Goal: Task Accomplishment & Management: Use online tool/utility

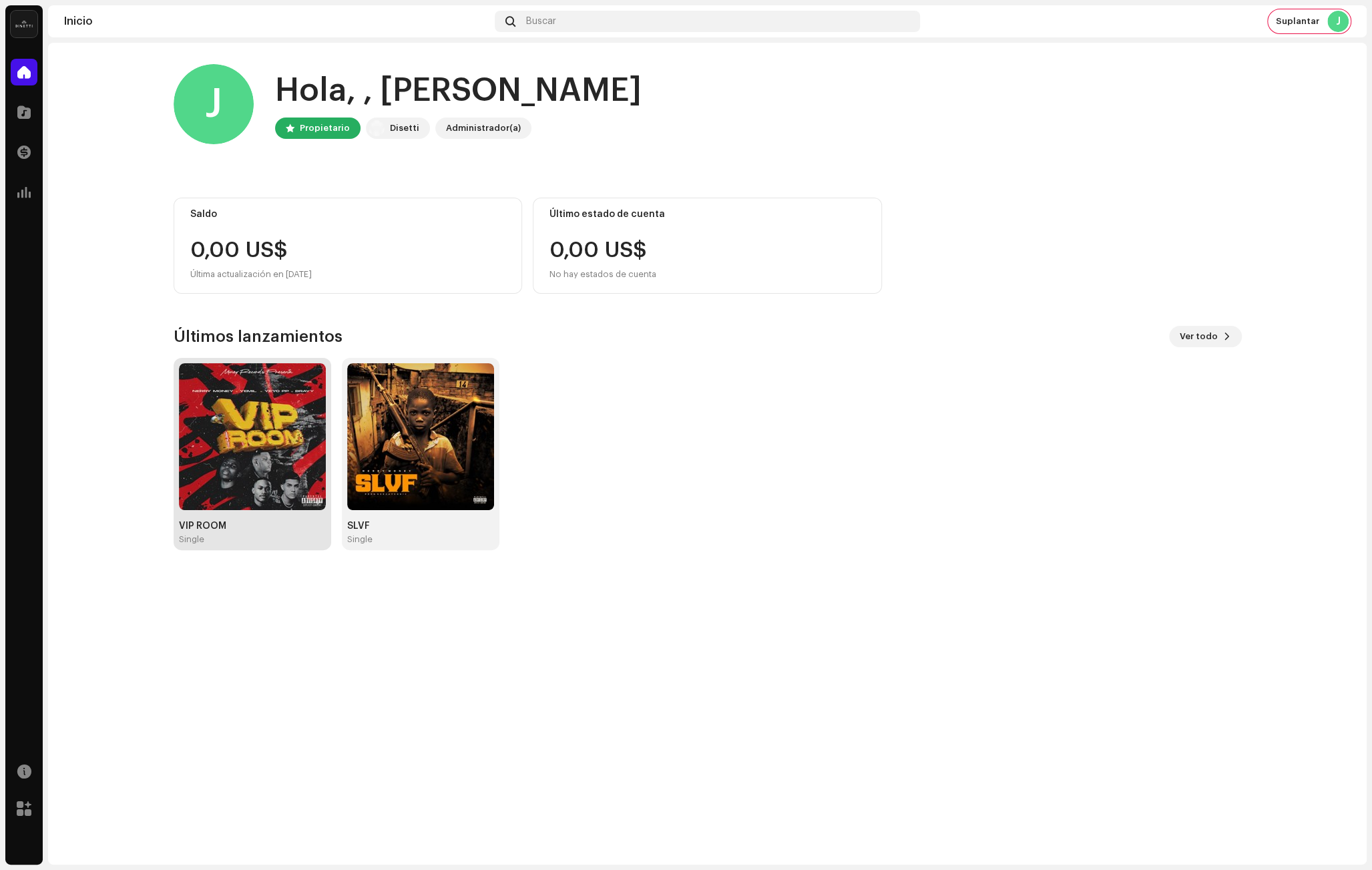
click at [233, 472] on img at bounding box center [252, 436] width 147 height 147
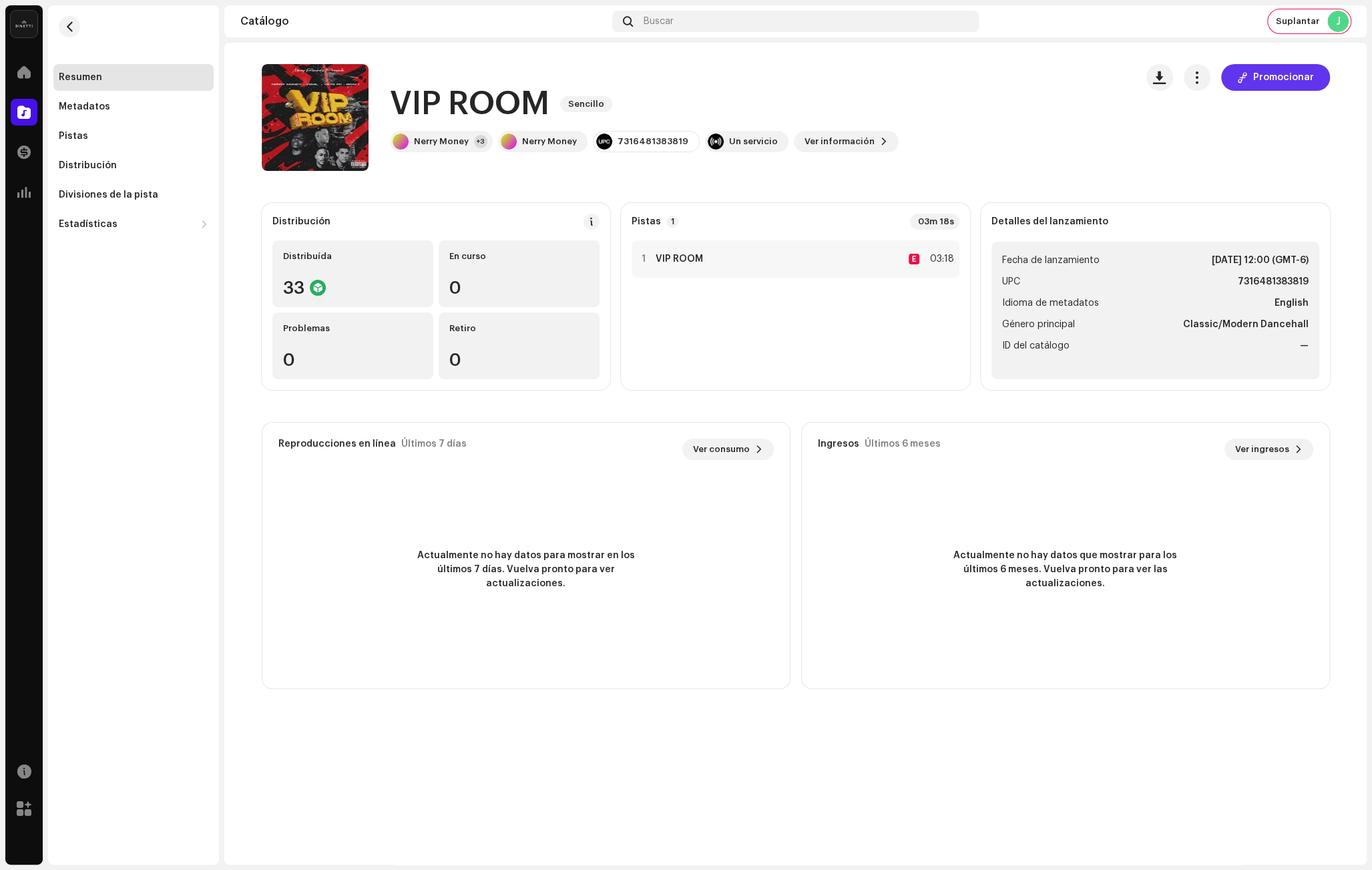
click at [1282, 82] on span "Promocionar" at bounding box center [1283, 77] width 61 height 27
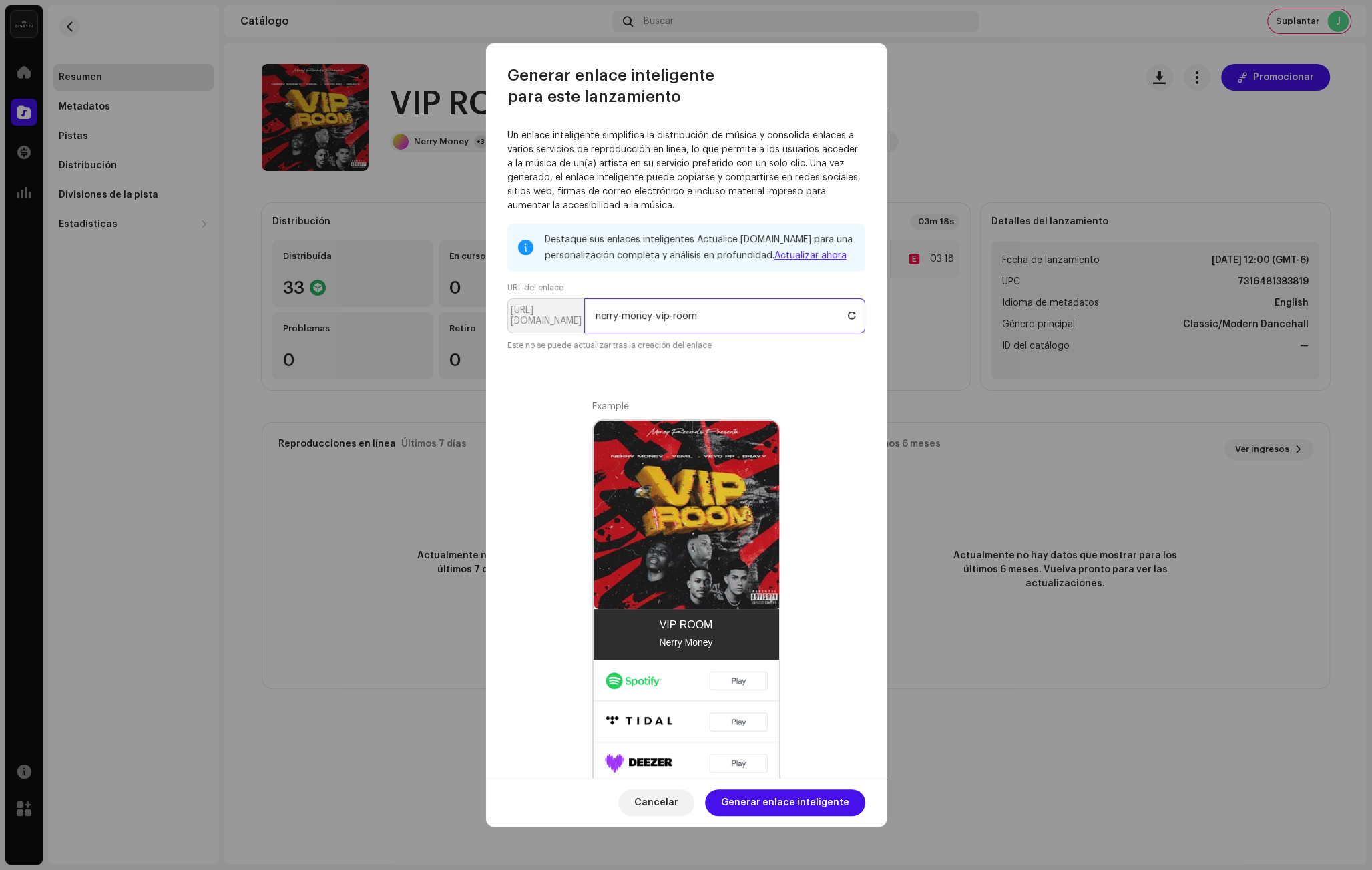
click at [754, 314] on input "nerry-money-vip-room" at bounding box center [725, 316] width 281 height 35
click at [780, 804] on span "Generar enlace inteligente" at bounding box center [786, 802] width 128 height 27
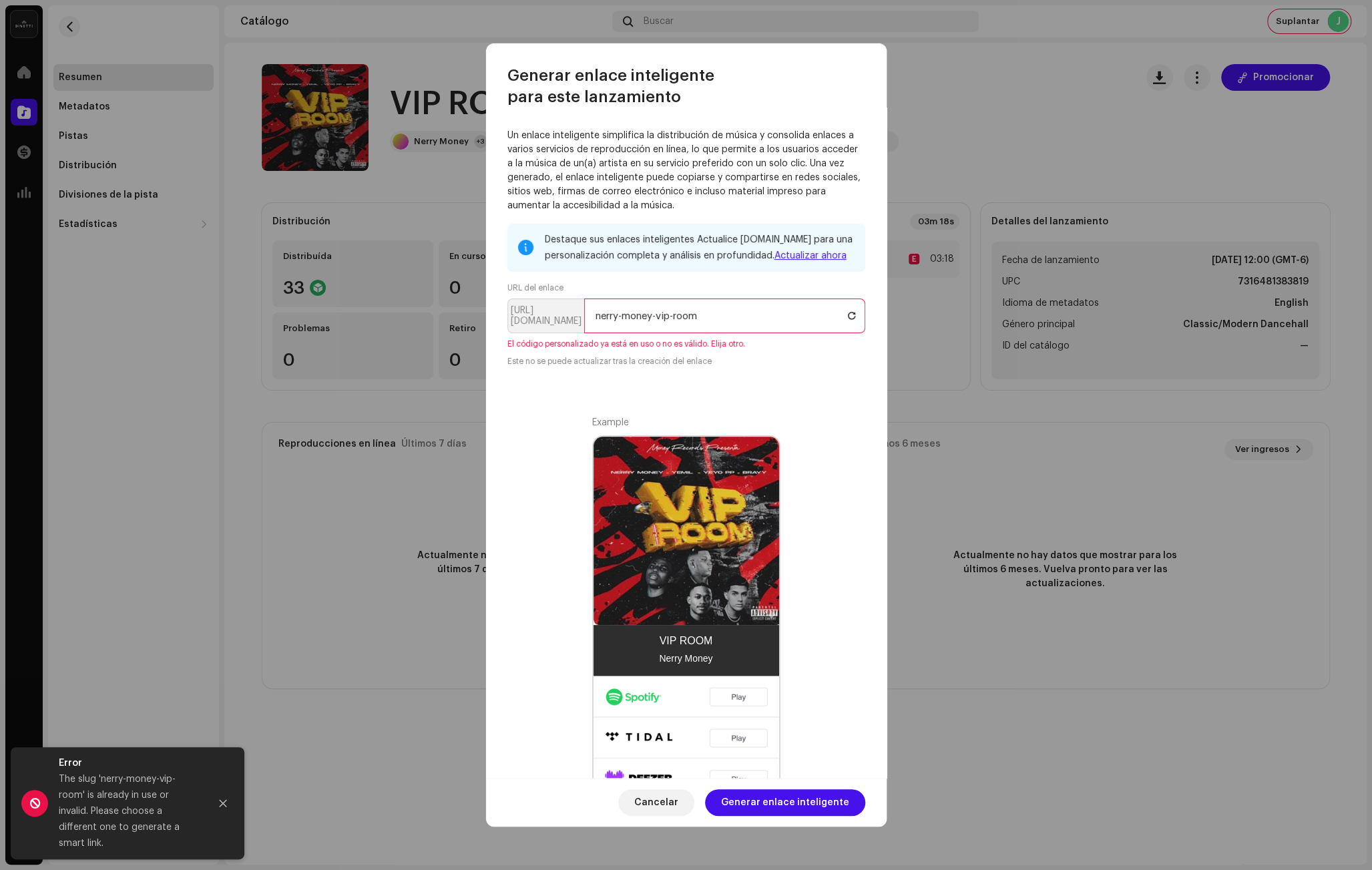
click at [648, 321] on input "nerry-money-vip-room" at bounding box center [725, 316] width 281 height 35
drag, startPoint x: 657, startPoint y: 318, endPoint x: 501, endPoint y: 309, distance: 156.3
click at [503, 310] on div "Un enlace inteligente simplifica la distribución de música y consolida enlaces …" at bounding box center [687, 442] width 401 height 670
click at [683, 318] on input "vip-room" at bounding box center [725, 316] width 281 height 35
type input "vip-room"
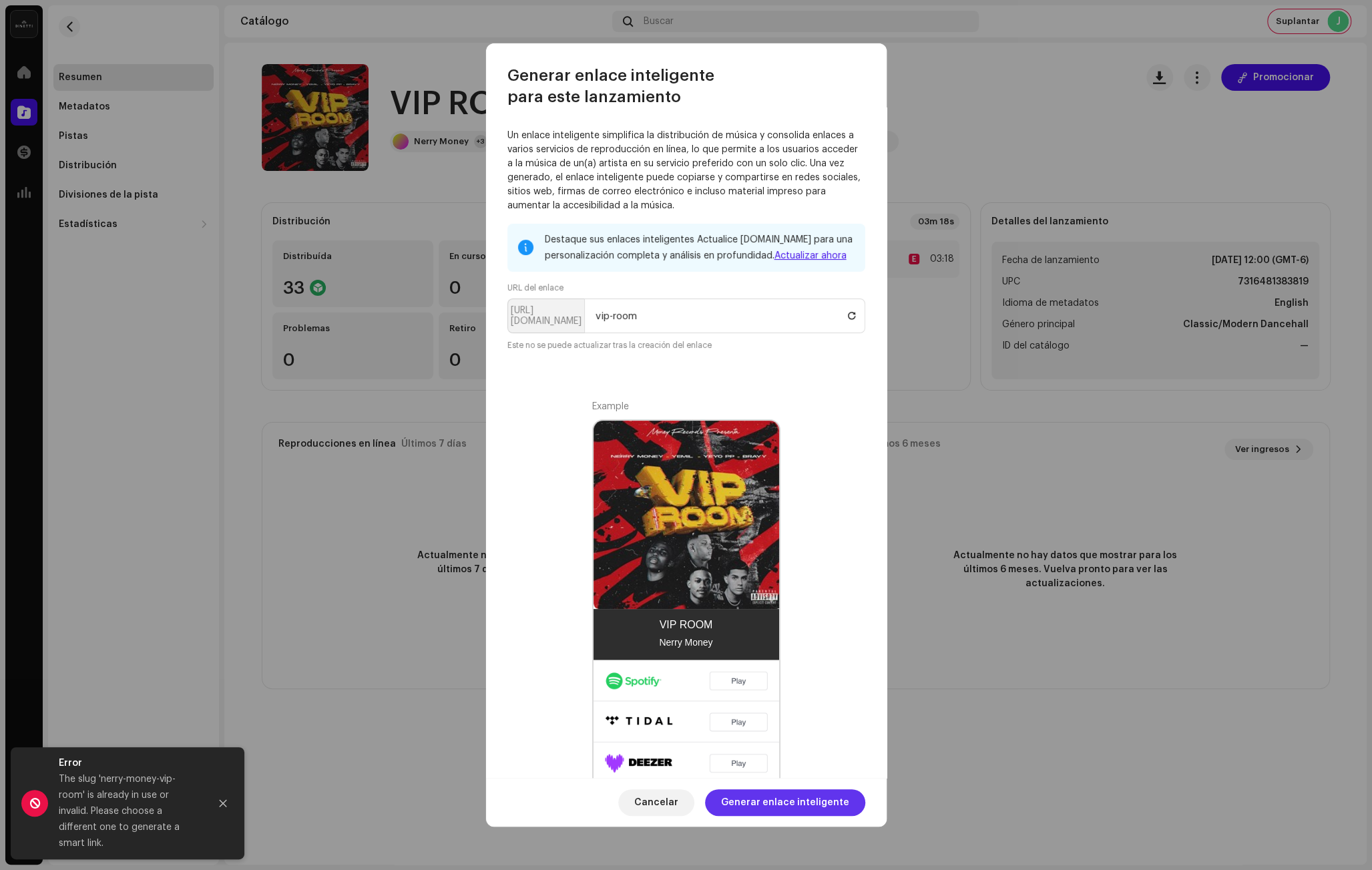
click at [799, 796] on span "Generar enlace inteligente" at bounding box center [786, 802] width 128 height 27
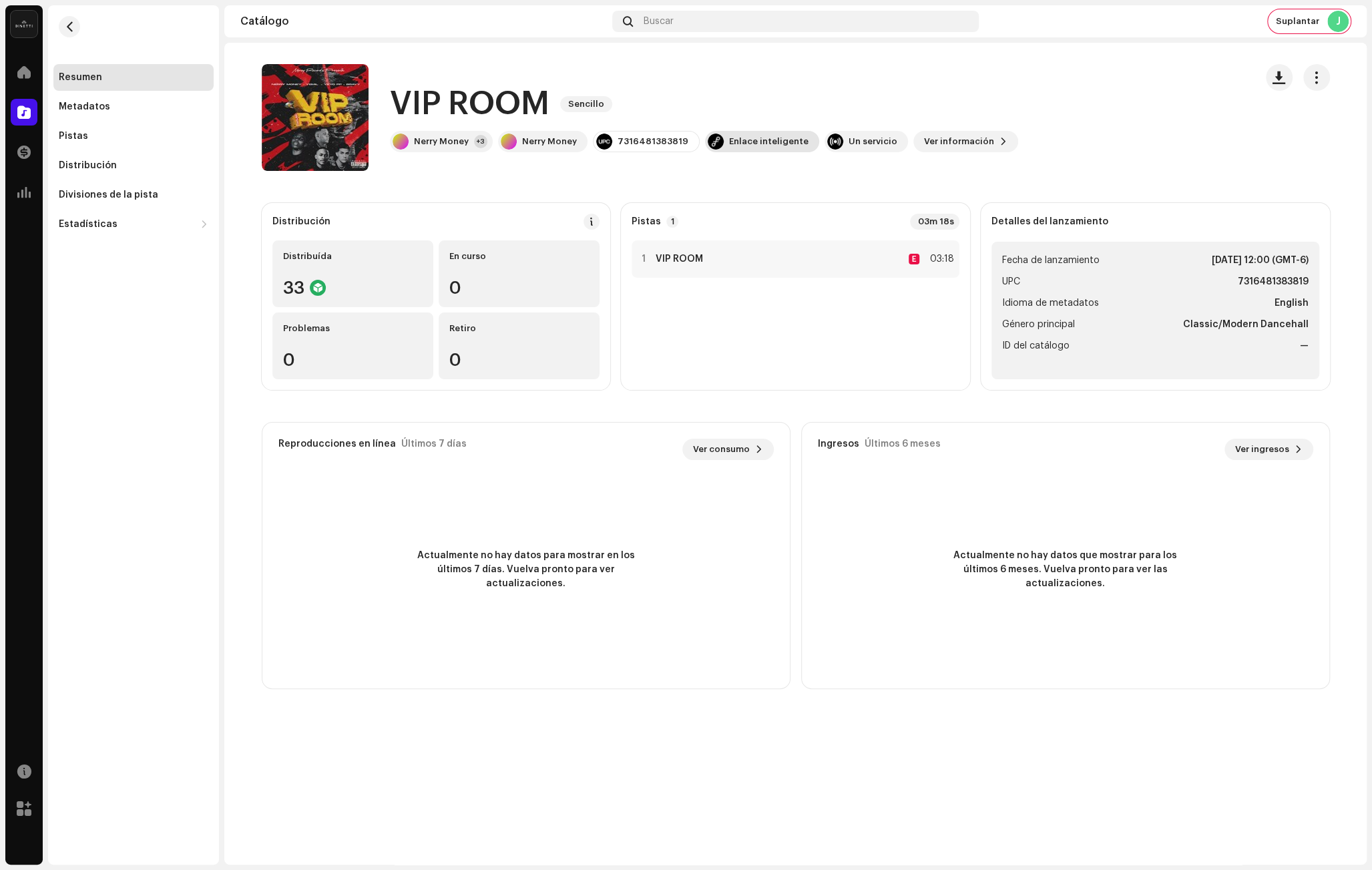
click at [765, 141] on div "Enlace inteligente" at bounding box center [769, 142] width 80 height 11
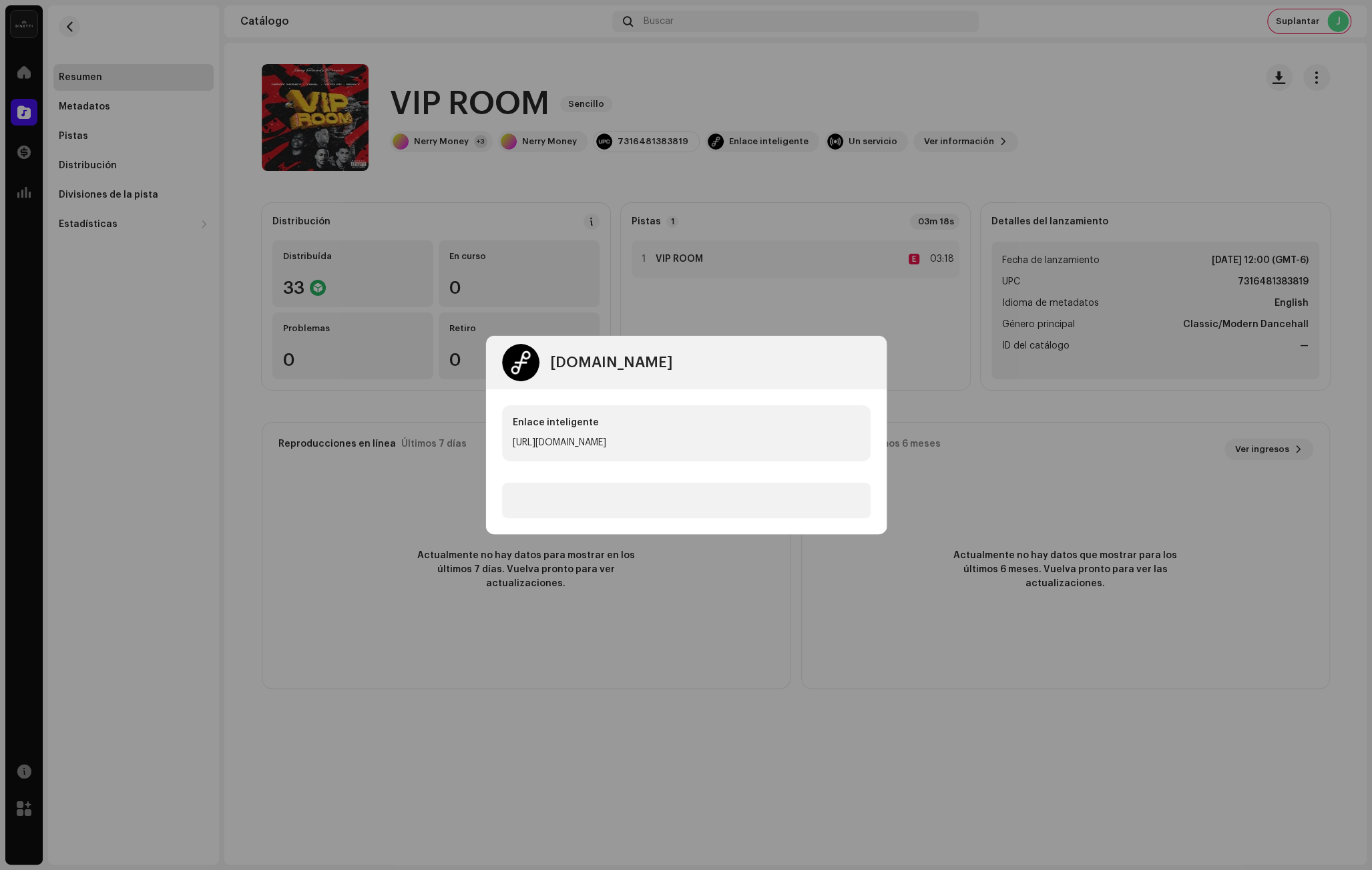
click at [851, 423] on div "Enlace inteligente [URL][DOMAIN_NAME]" at bounding box center [687, 462] width 401 height 145
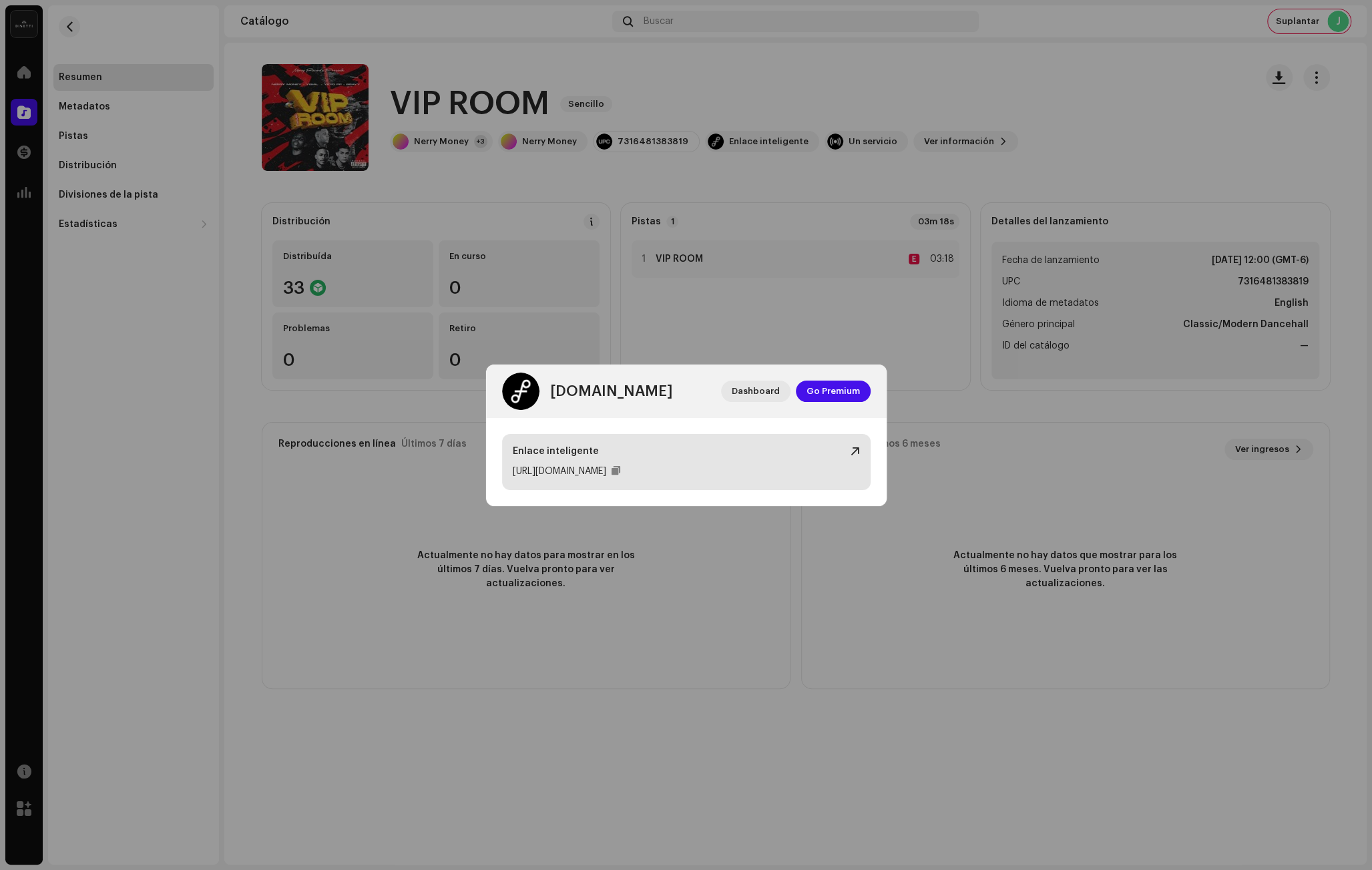
click at [854, 450] on div at bounding box center [856, 451] width 10 height 11
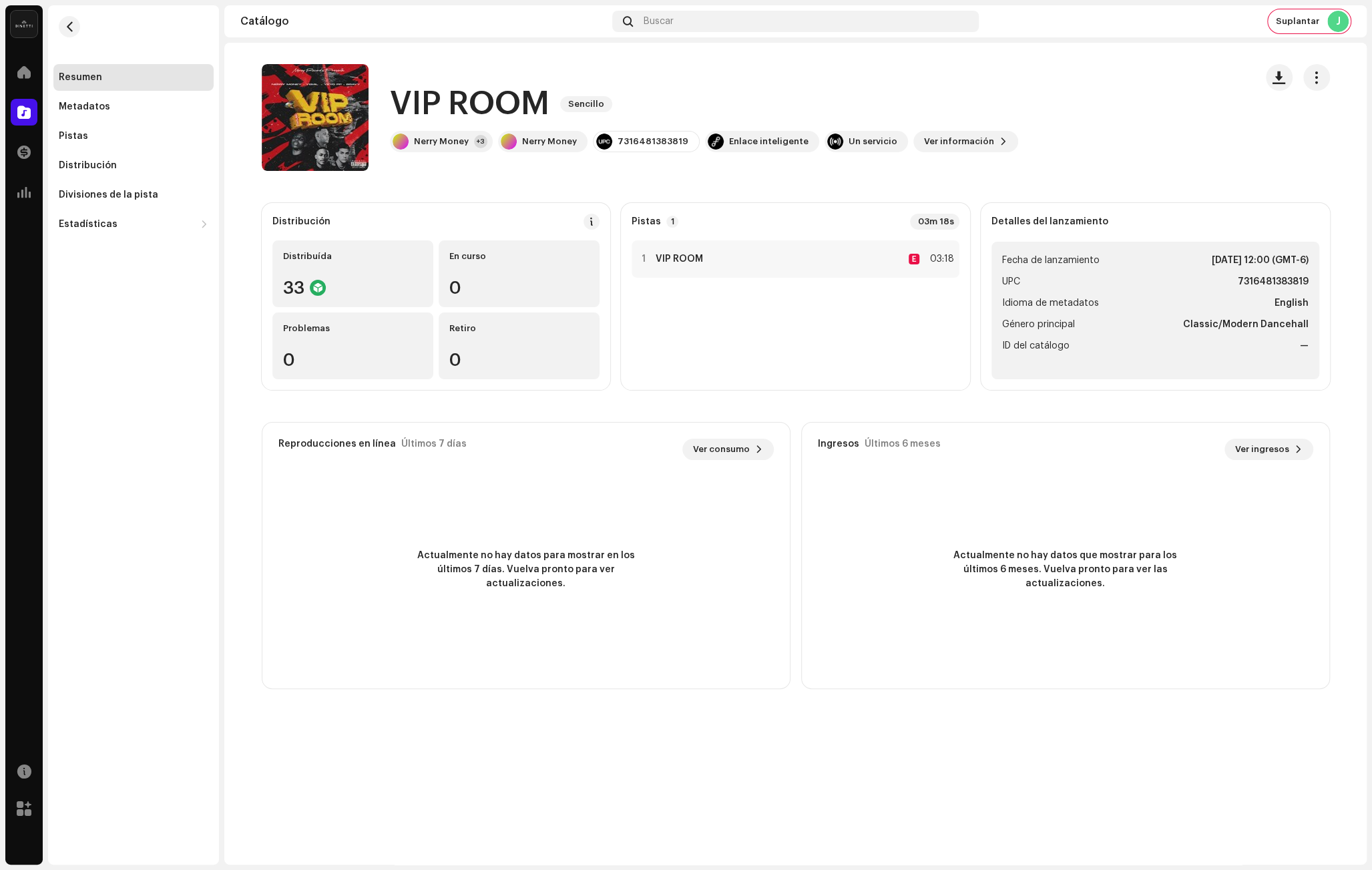
click at [482, 185] on div "[DOMAIN_NAME] Dashboard Go Premium Enlace inteligente [URL][DOMAIN_NAME]" at bounding box center [686, 435] width 1372 height 870
click at [1288, 16] on span "Suplantar" at bounding box center [1298, 22] width 44 height 11
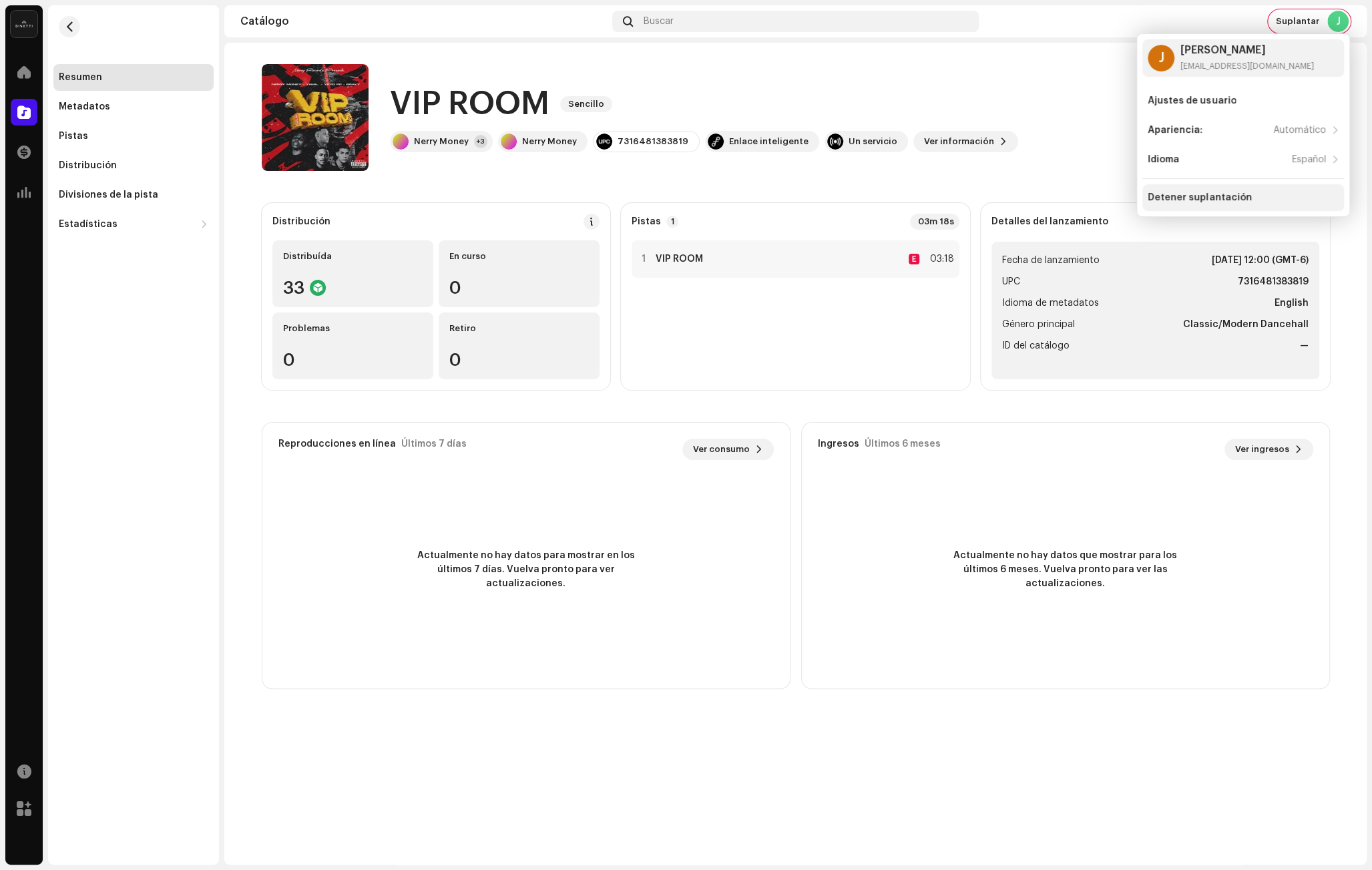
click at [1217, 199] on div "Detener suplantación" at bounding box center [1199, 198] width 104 height 11
